Goal: Task Accomplishment & Management: Use online tool/utility

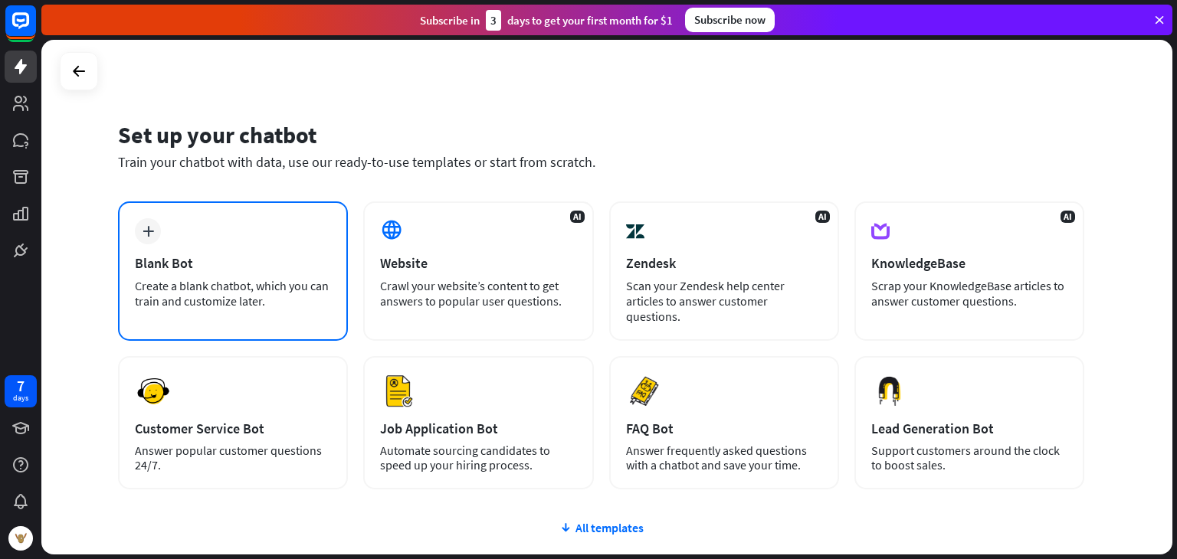
click at [202, 269] on div "Blank Bot" at bounding box center [233, 263] width 196 height 18
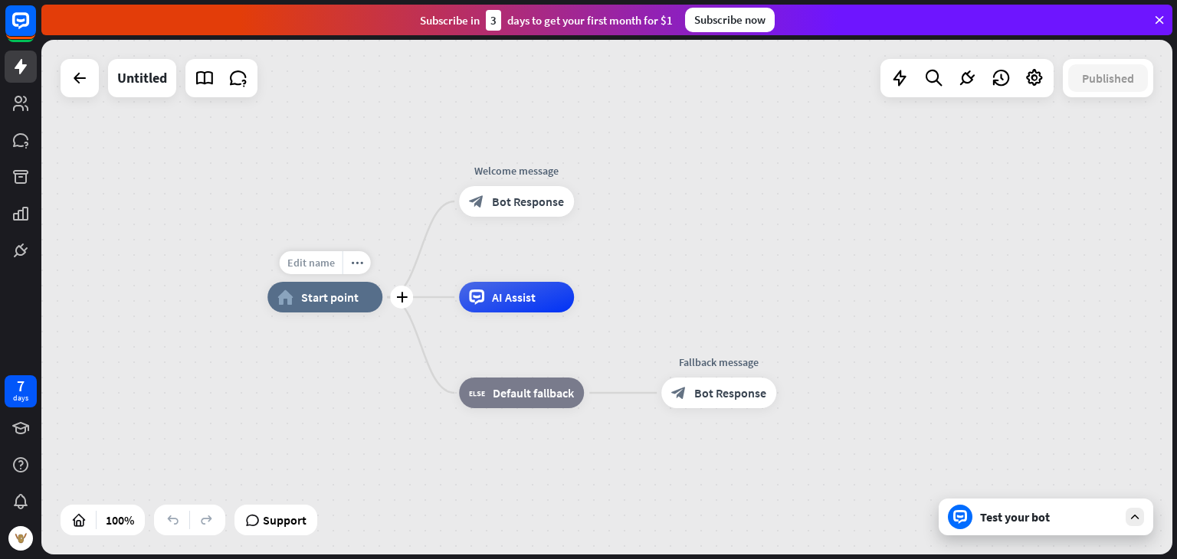
click at [308, 264] on span "Edit name" at bounding box center [311, 263] width 48 height 14
type input "*******"
click at [512, 166] on div "******* home_2 Start point Edit name more_horiz plus block_bot_response Bot Res…" at bounding box center [606, 297] width 1131 height 515
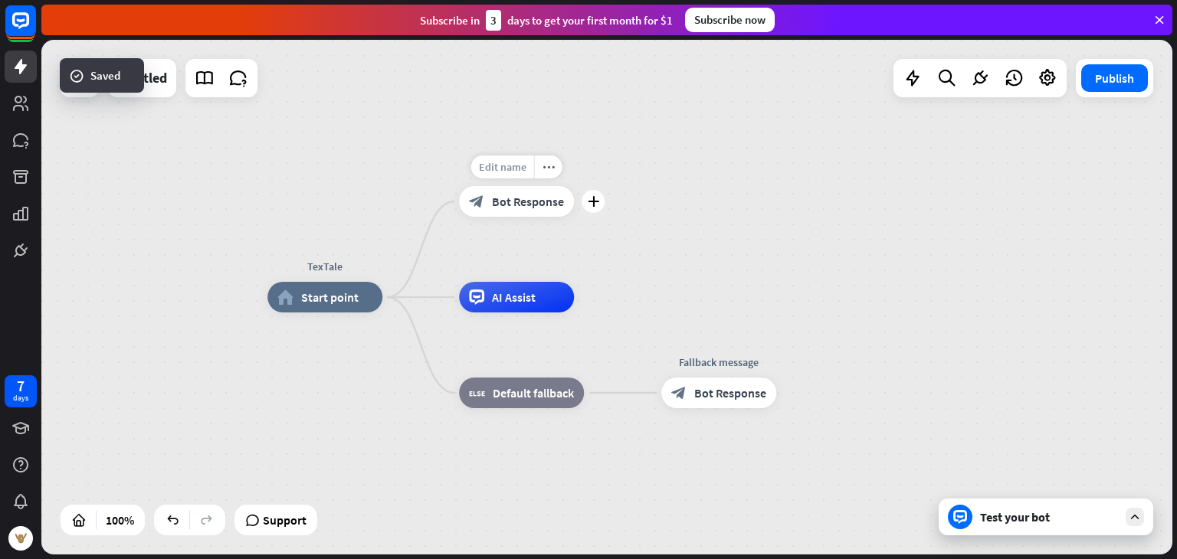
click at [497, 168] on span "Edit name" at bounding box center [503, 167] width 48 height 14
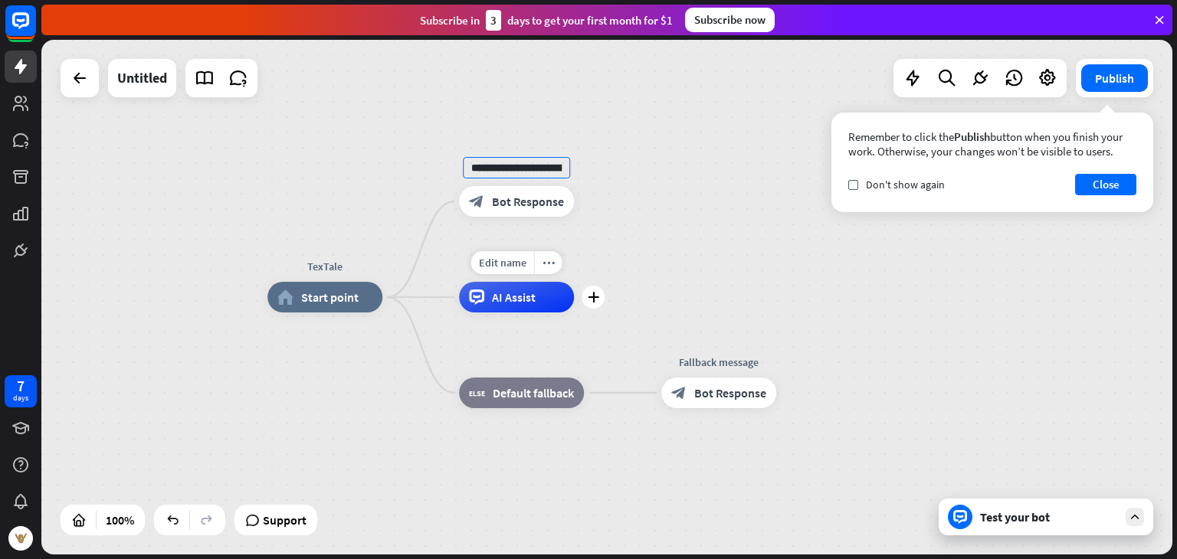
type input "**********"
click at [516, 300] on div "**********" at bounding box center [606, 297] width 1131 height 515
click at [546, 261] on icon "more_horiz" at bounding box center [549, 262] width 12 height 11
click at [500, 172] on span "Edit name" at bounding box center [503, 167] width 48 height 14
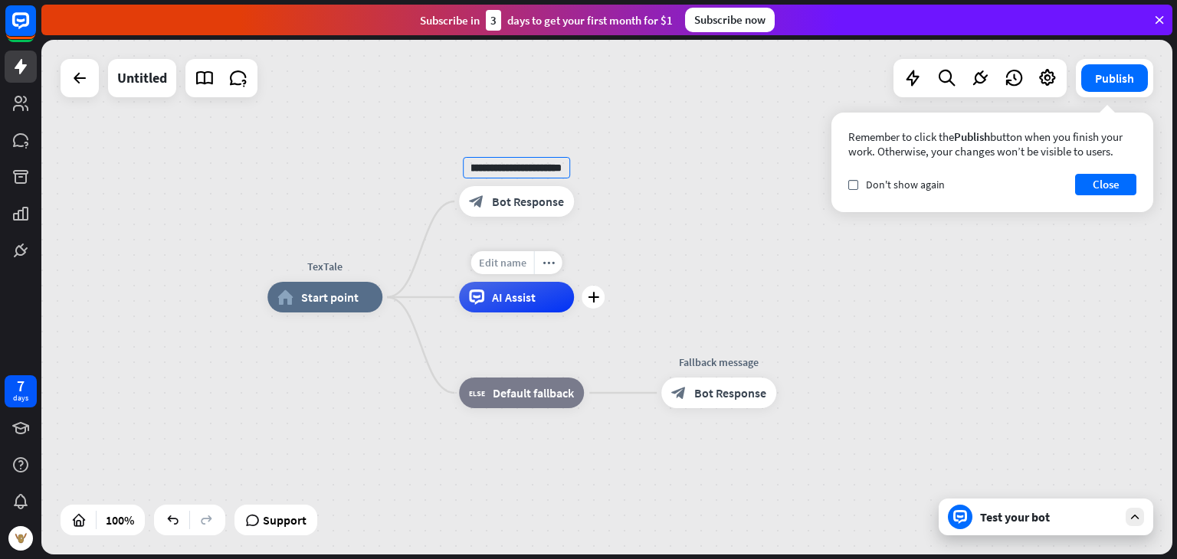
click at [510, 265] on span "Edit name" at bounding box center [503, 263] width 48 height 14
click at [1121, 179] on button "Close" at bounding box center [1105, 184] width 61 height 21
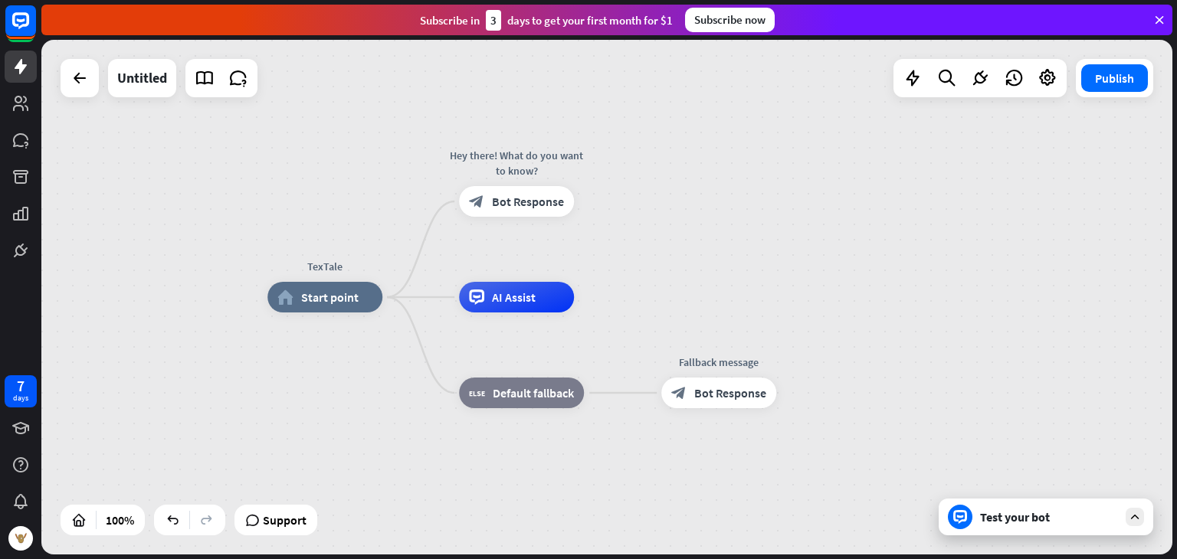
click at [1133, 510] on icon at bounding box center [1135, 517] width 14 height 14
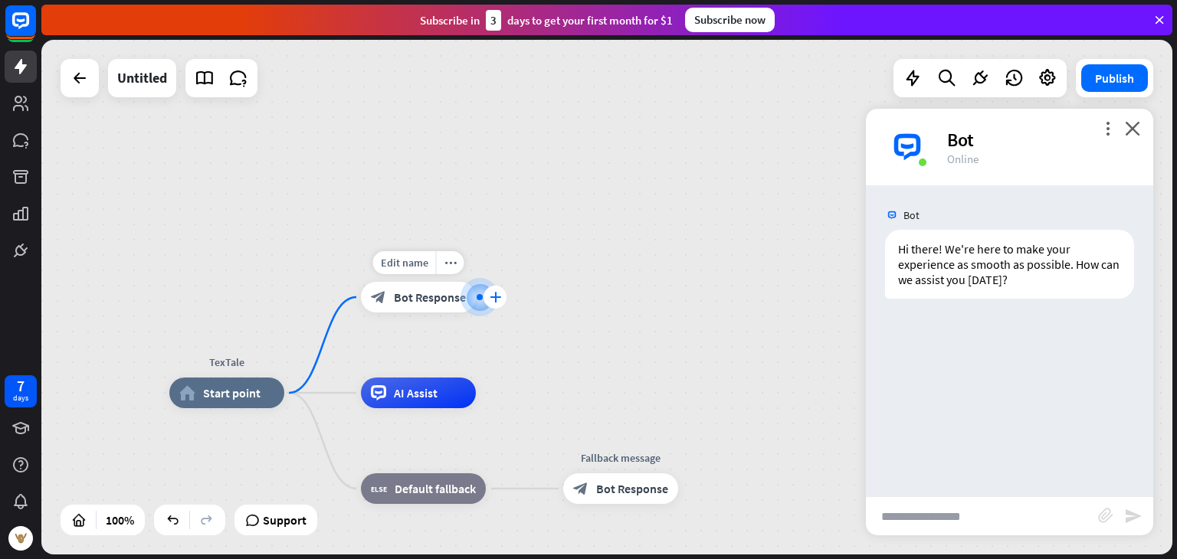
click at [499, 292] on icon "plus" at bounding box center [495, 297] width 11 height 11
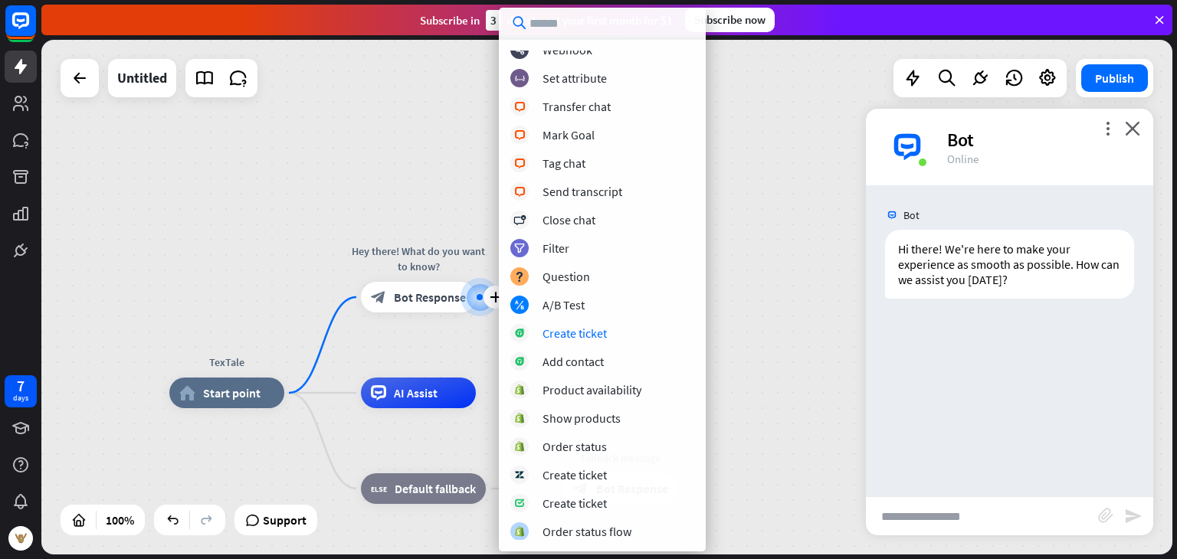
scroll to position [350, 0]
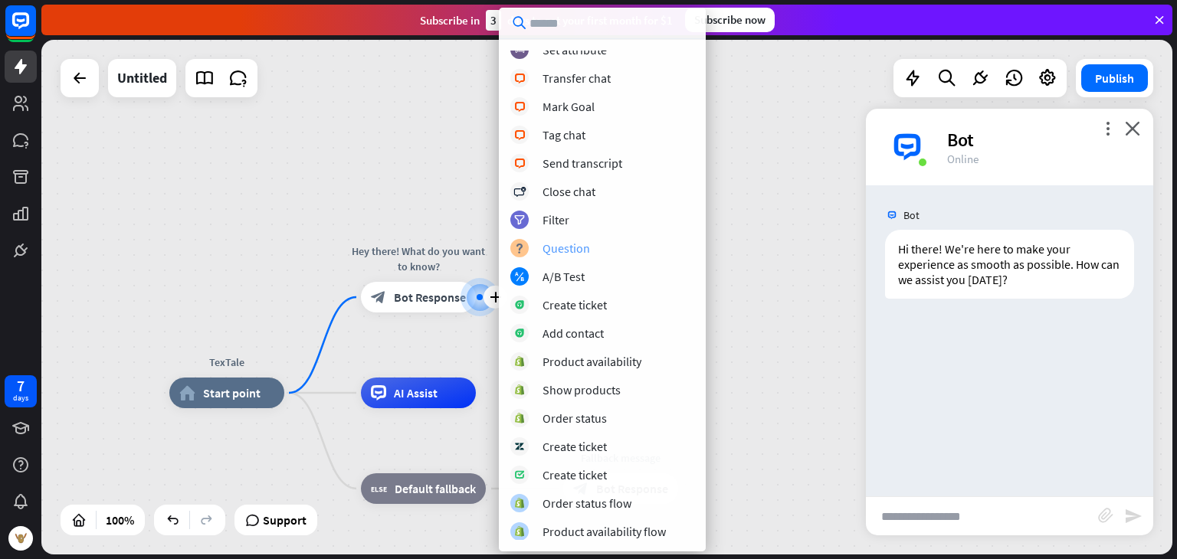
click at [569, 251] on div "Question" at bounding box center [567, 248] width 48 height 15
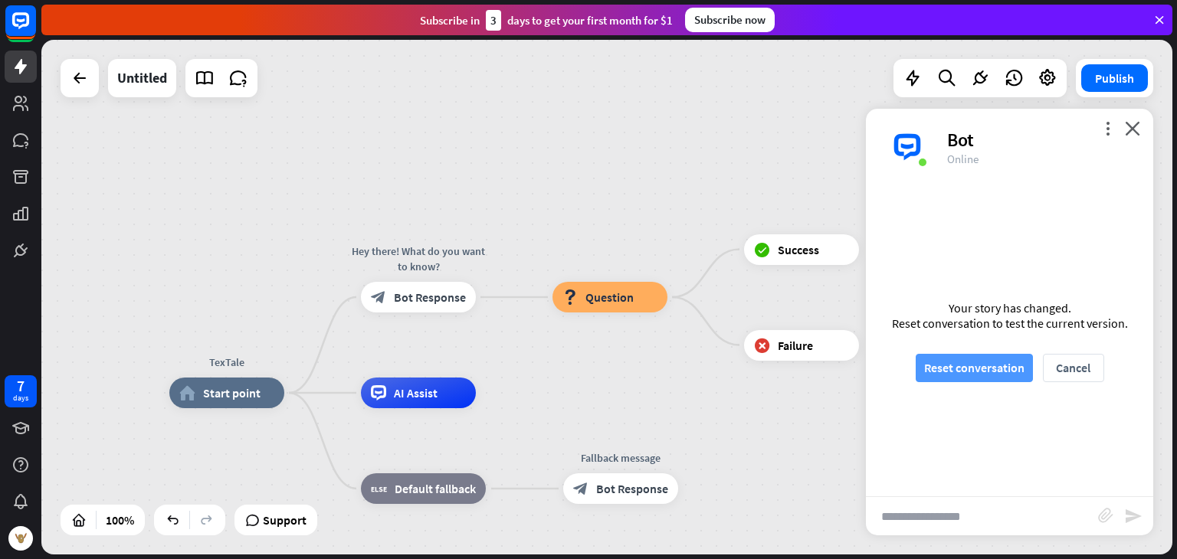
click at [990, 372] on button "Reset conversation" at bounding box center [974, 368] width 117 height 28
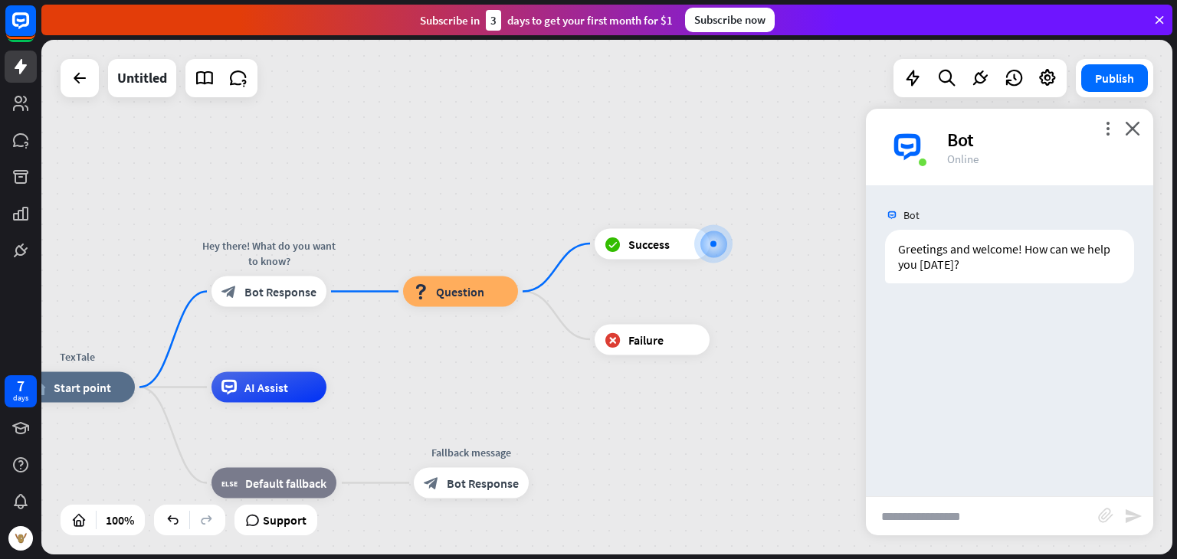
drag, startPoint x: 559, startPoint y: 356, endPoint x: 841, endPoint y: 286, distance: 290.5
click at [841, 286] on div "TexTale home_2 Start point Hey there! What do you want to know? block_bot_respo…" at bounding box center [606, 297] width 1131 height 515
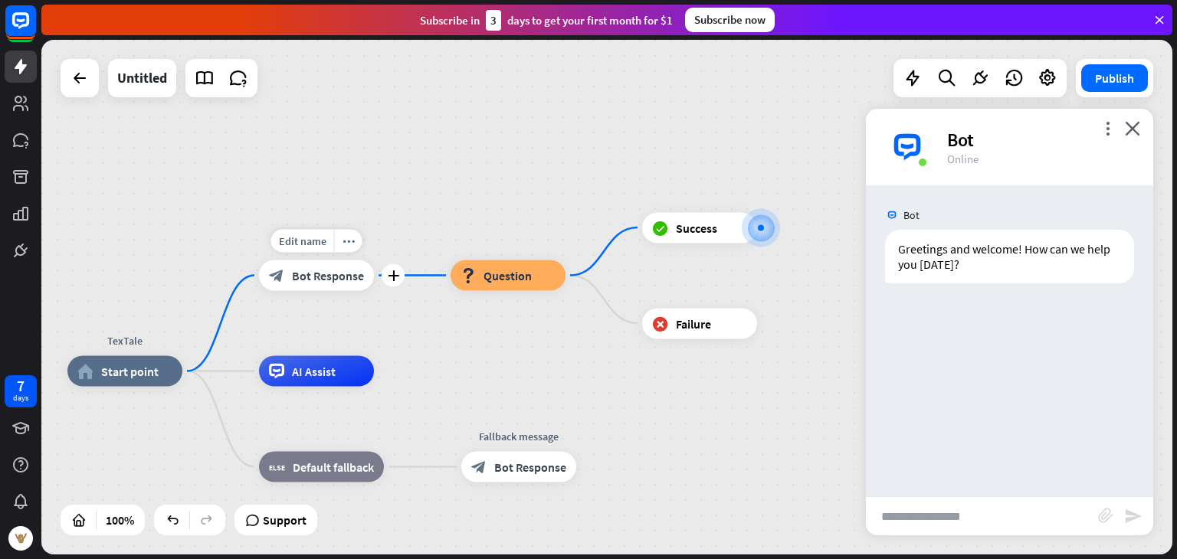
click at [343, 286] on div "block_bot_response Bot Response" at bounding box center [316, 276] width 115 height 31
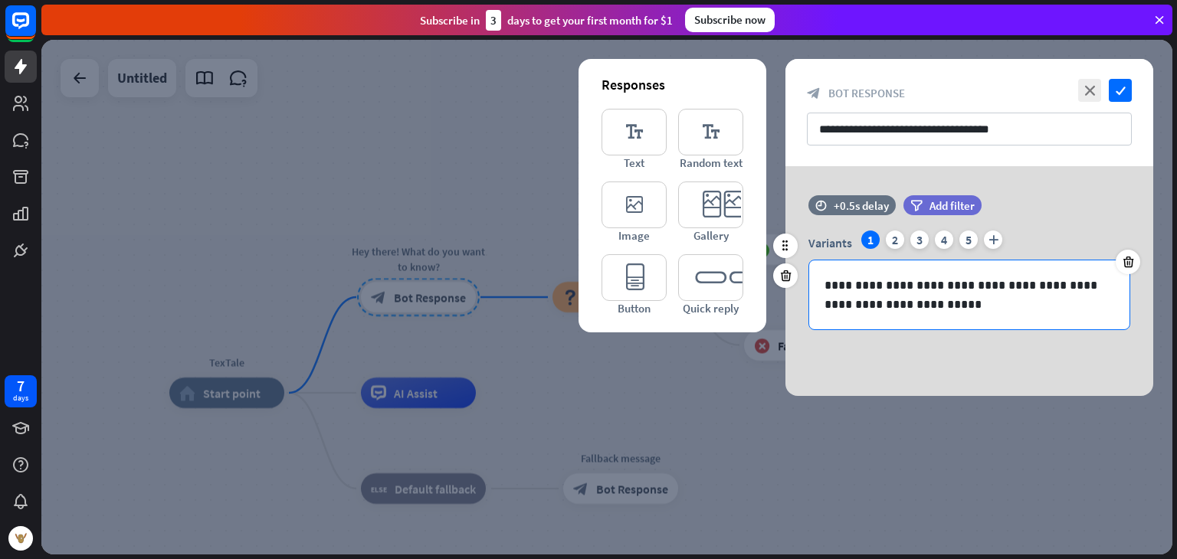
click at [932, 311] on p "**********" at bounding box center [970, 295] width 290 height 38
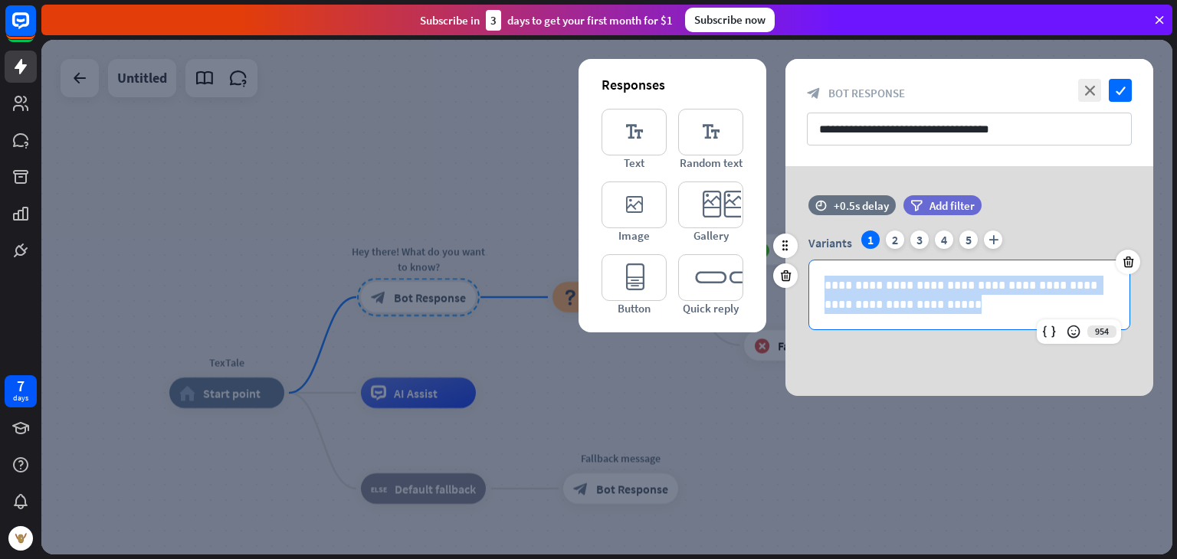
drag, startPoint x: 966, startPoint y: 312, endPoint x: 821, endPoint y: 286, distance: 147.2
click at [821, 286] on div "**********" at bounding box center [969, 295] width 320 height 69
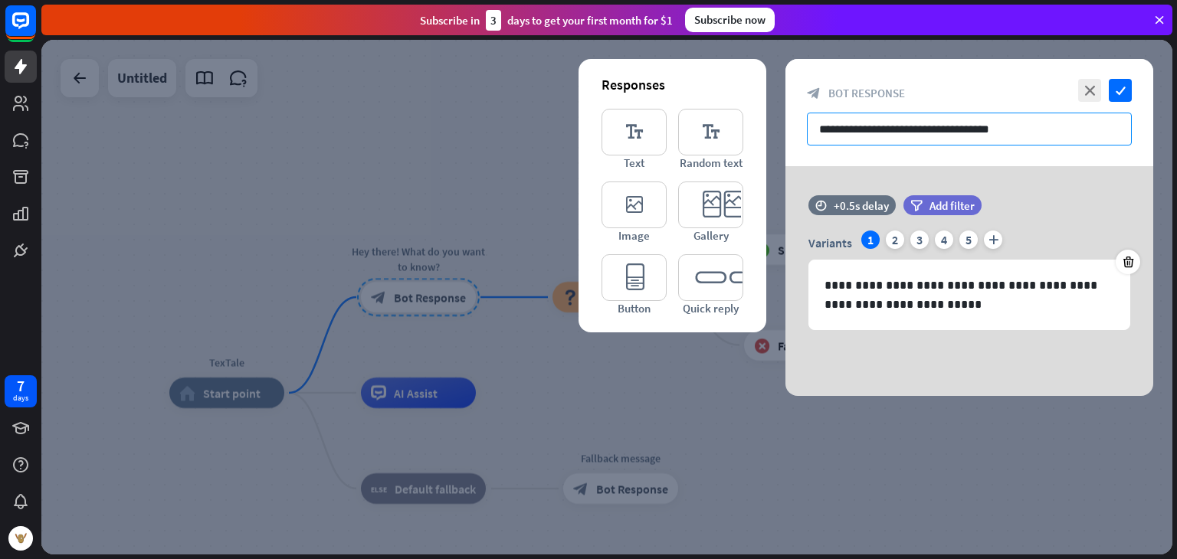
drag, startPoint x: 1034, startPoint y: 131, endPoint x: 795, endPoint y: 135, distance: 238.4
click at [795, 135] on div "**********" at bounding box center [969, 112] width 368 height 107
click at [901, 239] on div "2" at bounding box center [895, 240] width 18 height 18
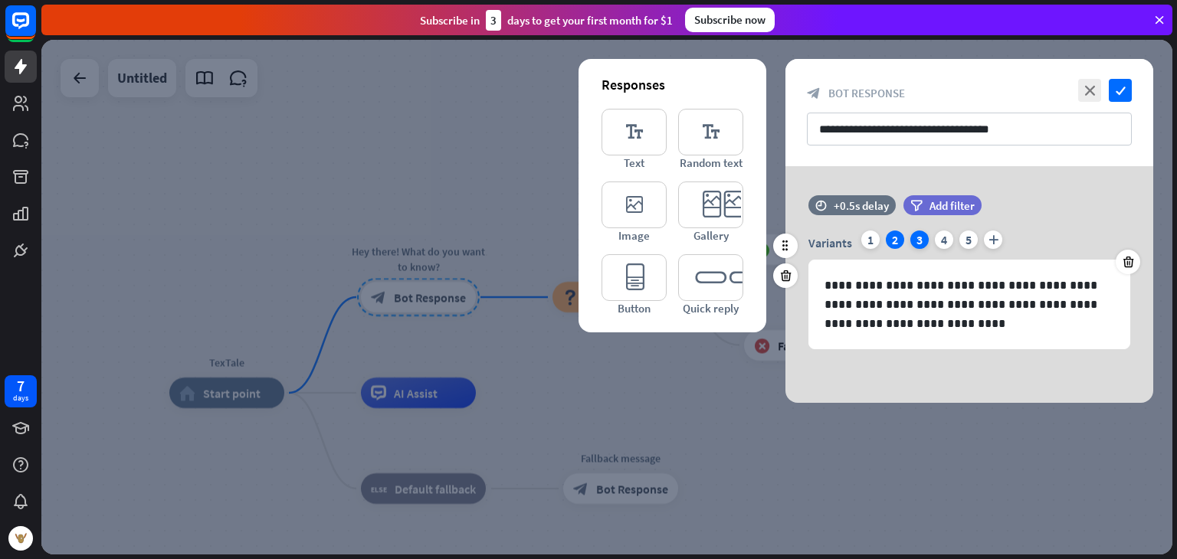
click at [918, 241] on div "3" at bounding box center [919, 240] width 18 height 18
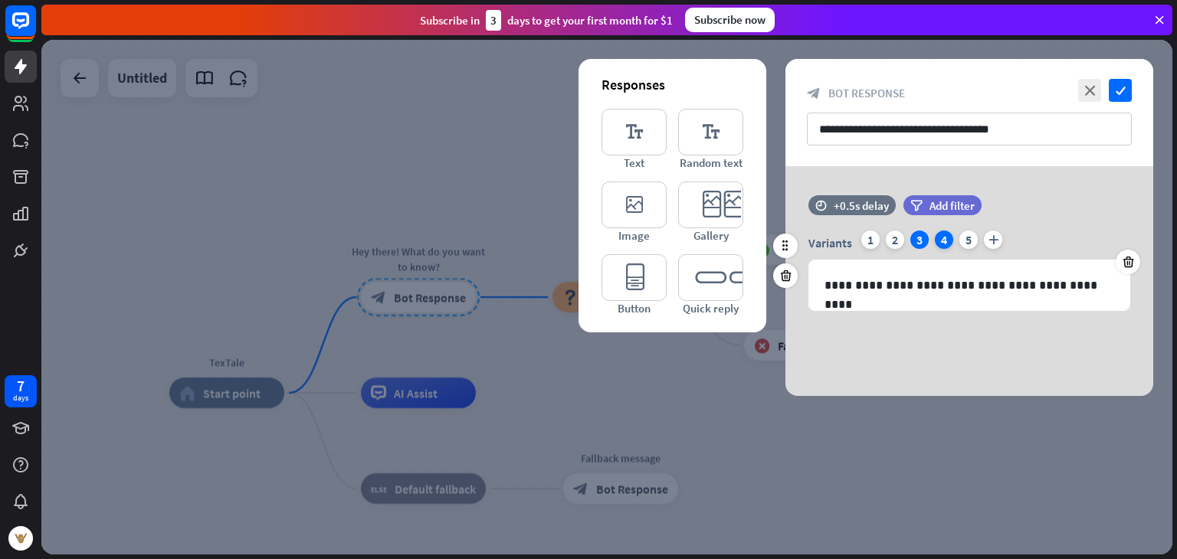
click at [936, 244] on div "4" at bounding box center [944, 240] width 18 height 18
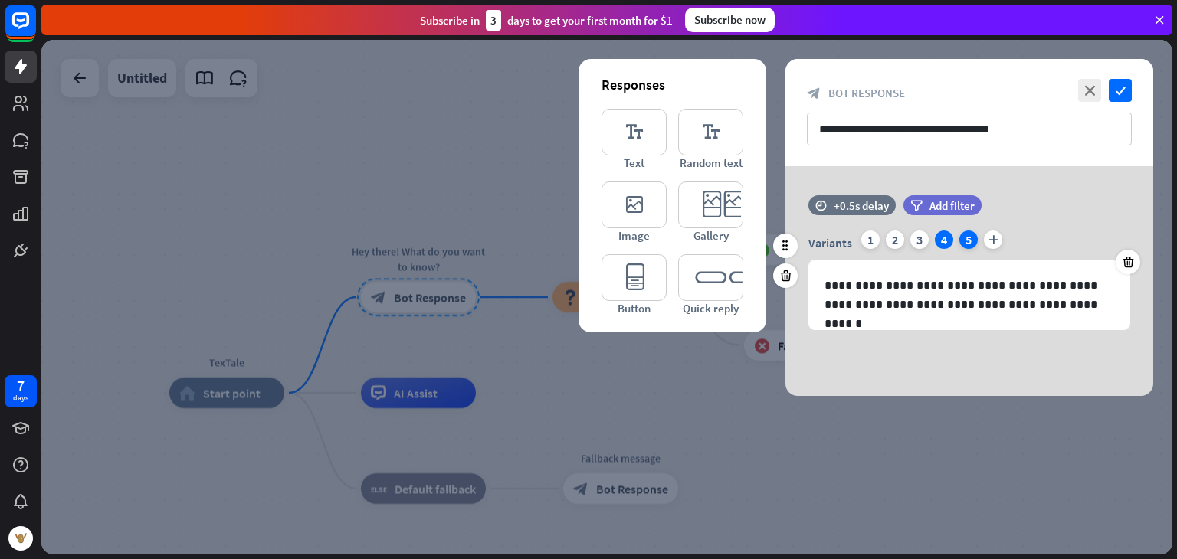
click at [962, 234] on div "5" at bounding box center [968, 240] width 18 height 18
click at [400, 110] on div at bounding box center [606, 297] width 1131 height 515
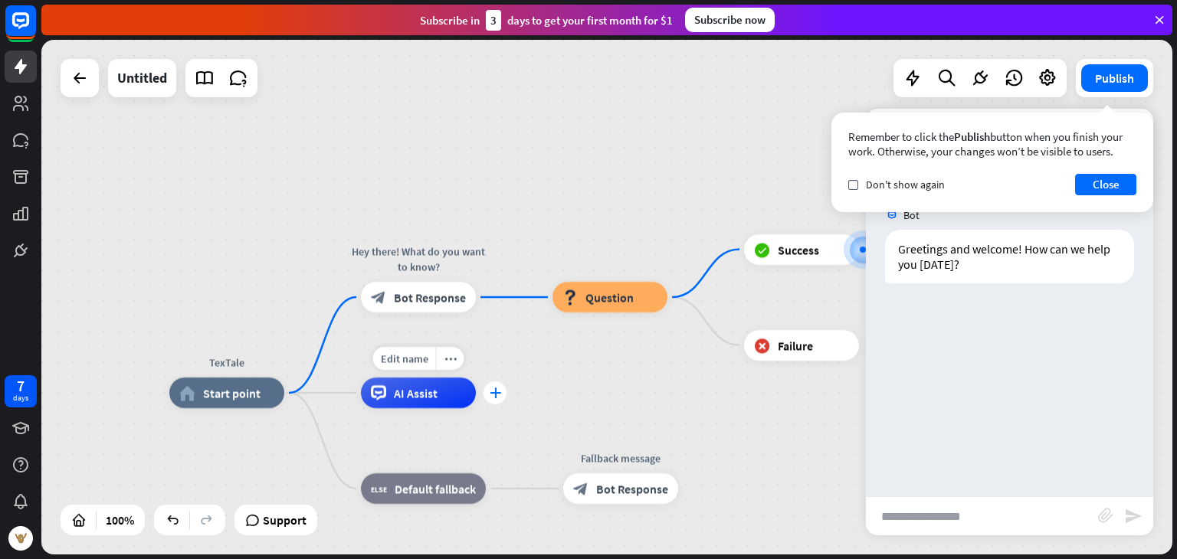
click at [494, 398] on div "plus" at bounding box center [495, 393] width 23 height 23
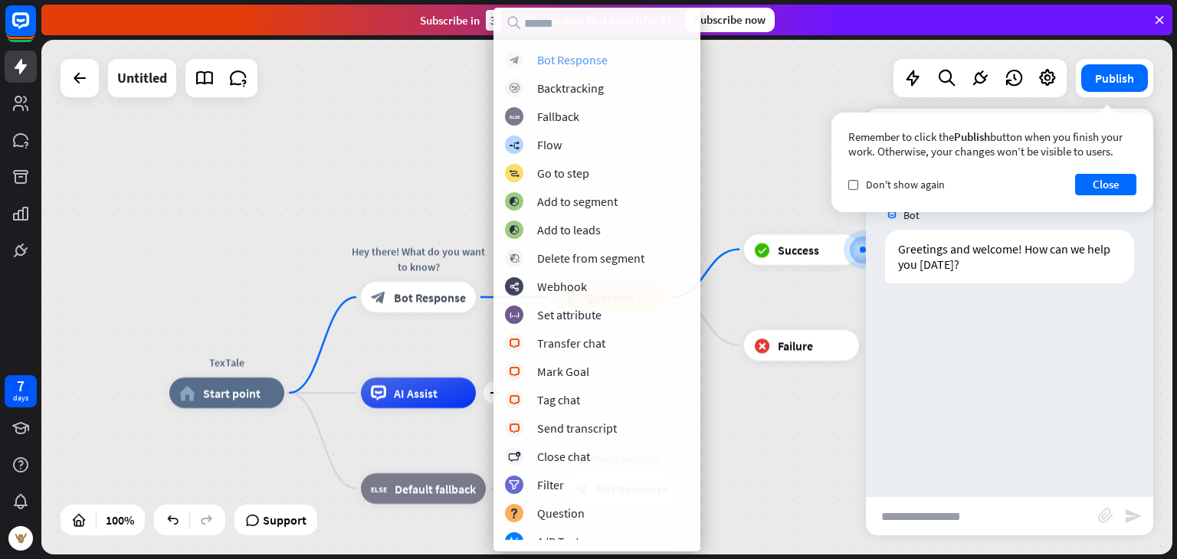
click at [592, 58] on div "Bot Response" at bounding box center [572, 59] width 71 height 15
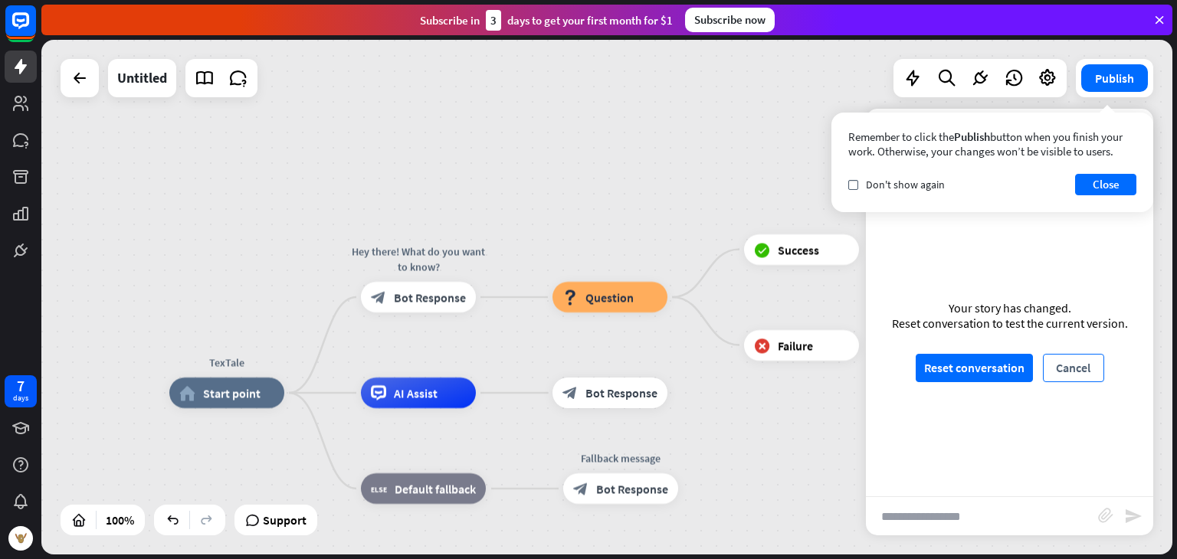
click at [1047, 380] on button "Cancel" at bounding box center [1073, 368] width 61 height 28
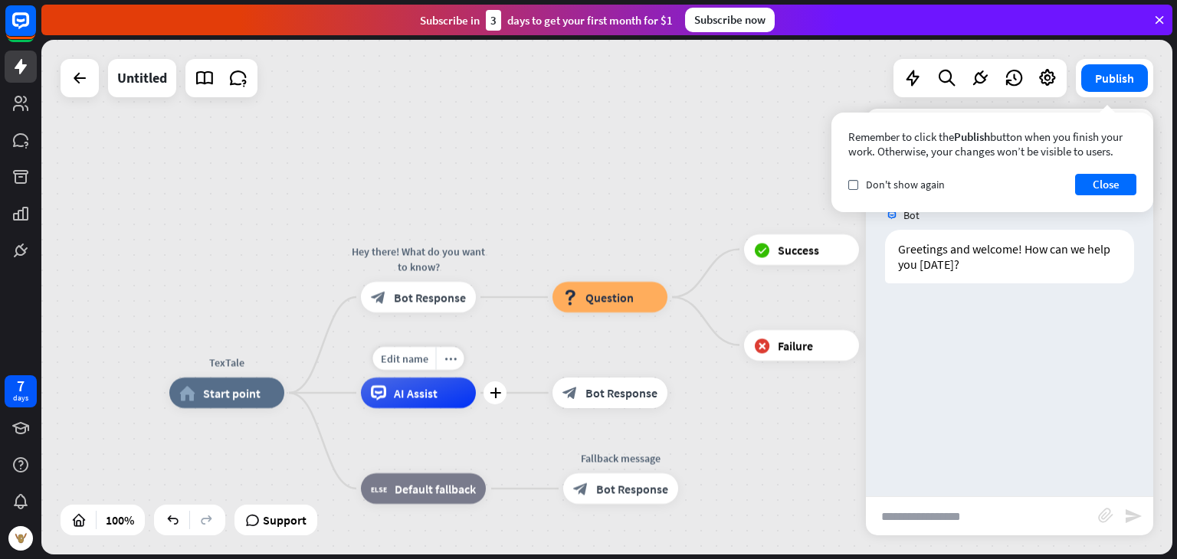
click at [421, 398] on span "AI Assist" at bounding box center [416, 392] width 44 height 15
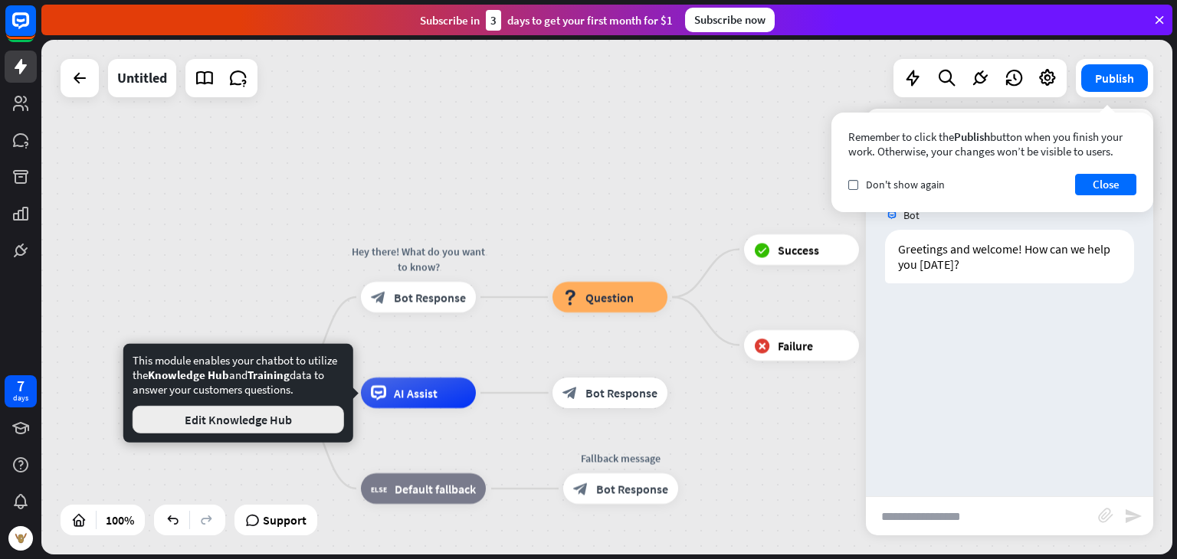
click at [303, 426] on button "Edit Knowledge Hub" at bounding box center [239, 420] width 212 height 28
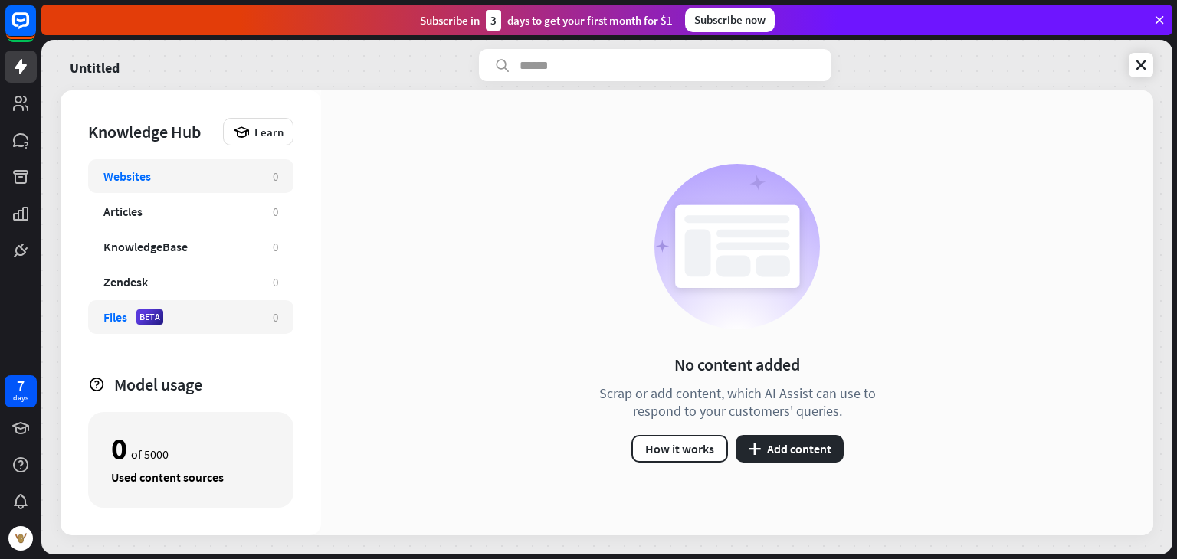
click at [212, 323] on div "Files BETA" at bounding box center [180, 317] width 154 height 15
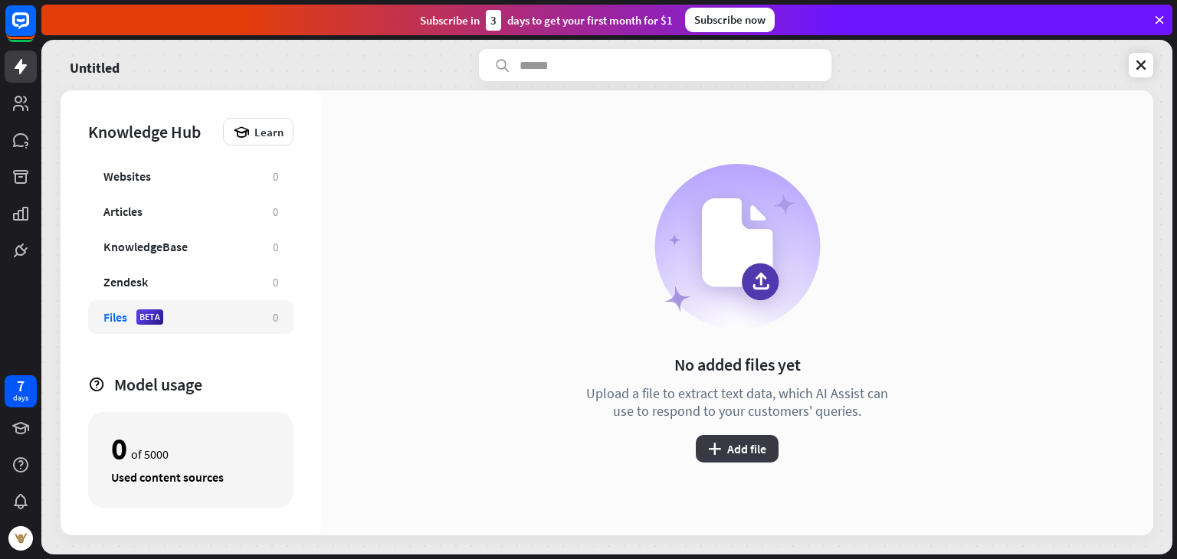
click at [746, 448] on button "plus Add file" at bounding box center [737, 449] width 83 height 28
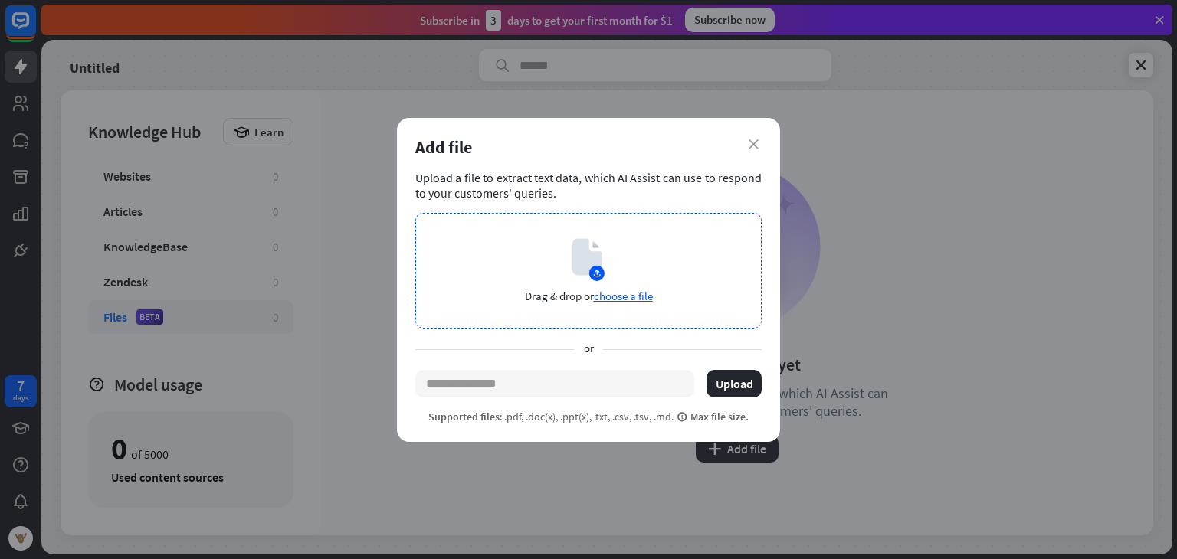
click at [625, 301] on span "choose a file" at bounding box center [623, 296] width 59 height 15
